Goal: Task Accomplishment & Management: Manage account settings

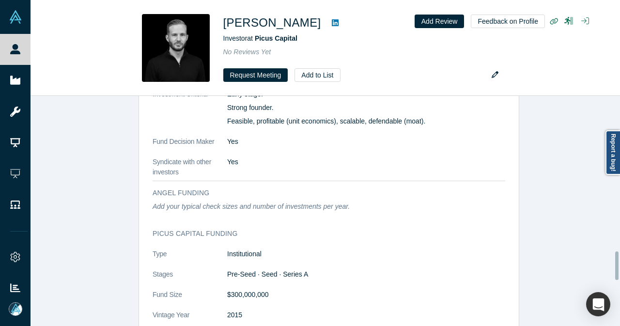
scroll to position [1404, 0]
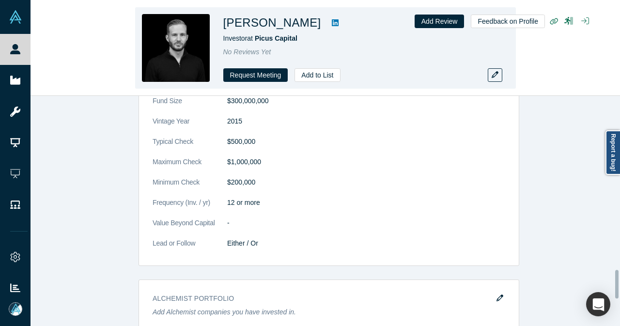
click at [332, 25] on icon at bounding box center [335, 23] width 7 height 8
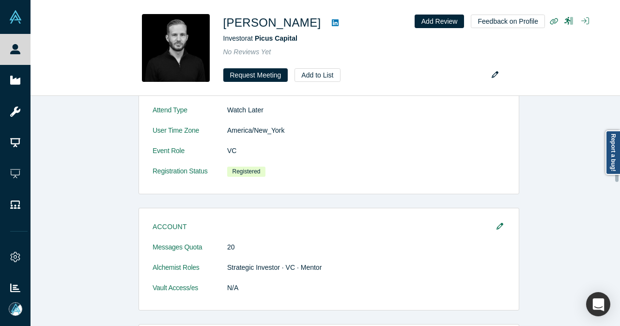
scroll to position [436, 0]
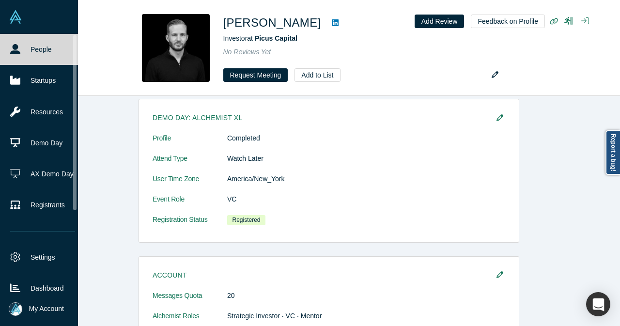
click at [11, 51] on icon at bounding box center [15, 49] width 10 height 10
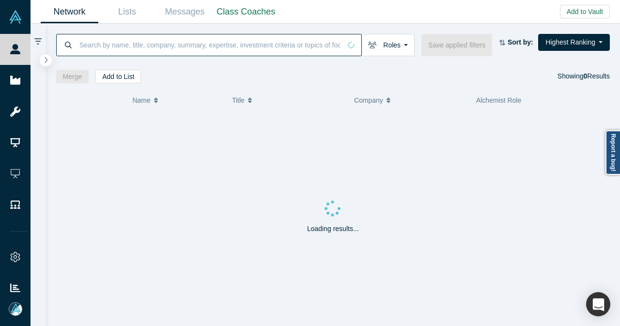
click at [182, 48] on input at bounding box center [209, 44] width 262 height 23
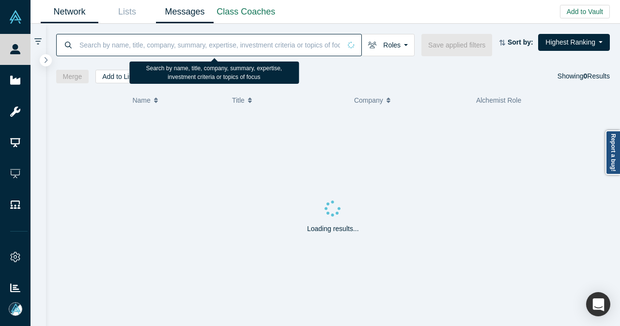
paste input "[EMAIL_ADDRESS][DOMAIN_NAME]"
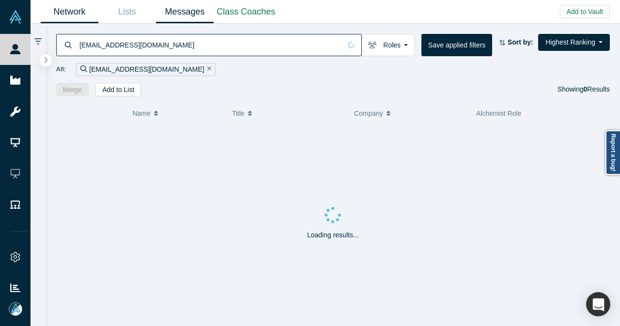
type input "[EMAIL_ADDRESS][DOMAIN_NAME]"
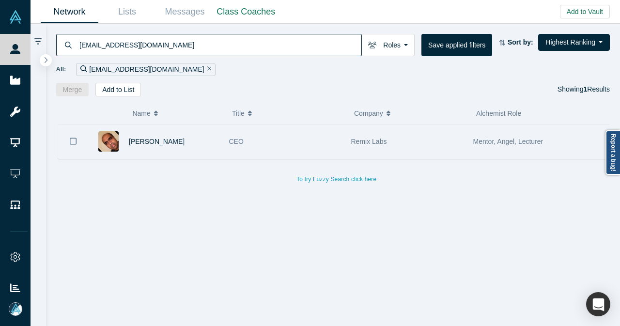
click at [296, 149] on div "CEO" at bounding box center [285, 141] width 112 height 33
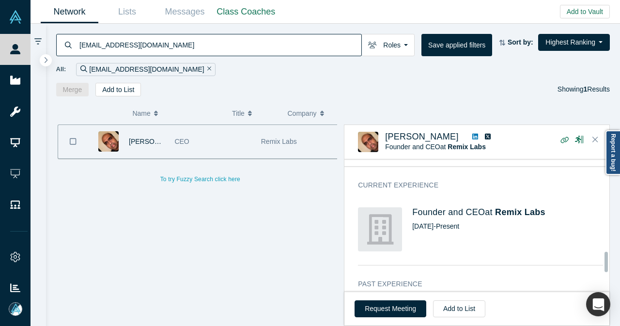
scroll to position [617, 0]
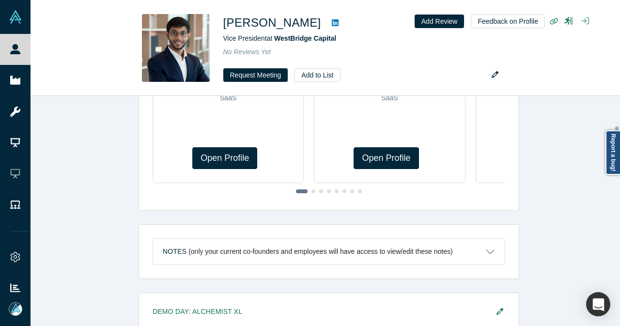
scroll to position [387, 0]
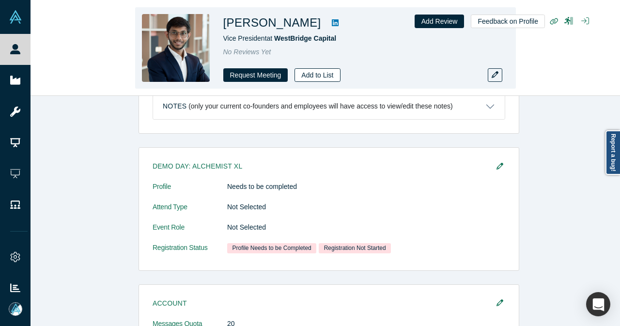
click at [313, 76] on button "Add to List" at bounding box center [317, 75] width 46 height 14
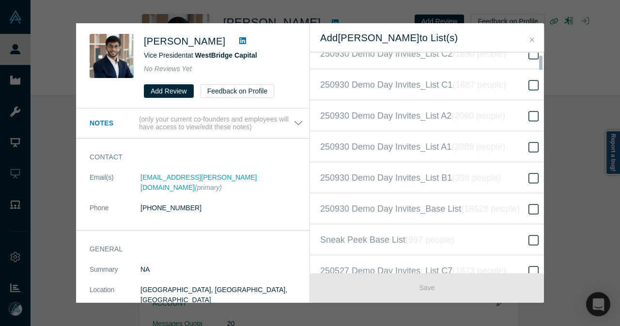
scroll to position [242, 0]
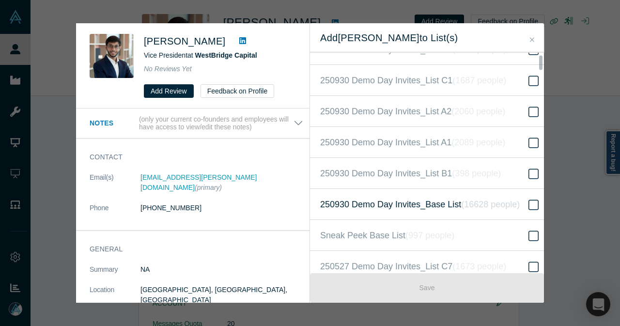
click at [373, 197] on span "250930 Demo Day Invites_Base List ( 16628 people )" at bounding box center [419, 204] width 199 height 14
click at [0, 0] on input "250930 Demo Day Invites_Base List ( 16628 people )" at bounding box center [0, 0] width 0 height 0
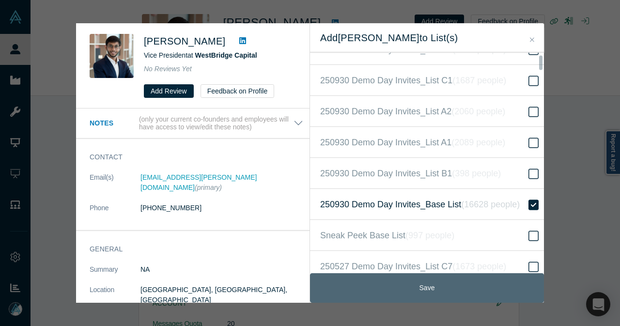
click at [374, 284] on button "Save" at bounding box center [427, 288] width 234 height 30
